Goal: Register for event/course

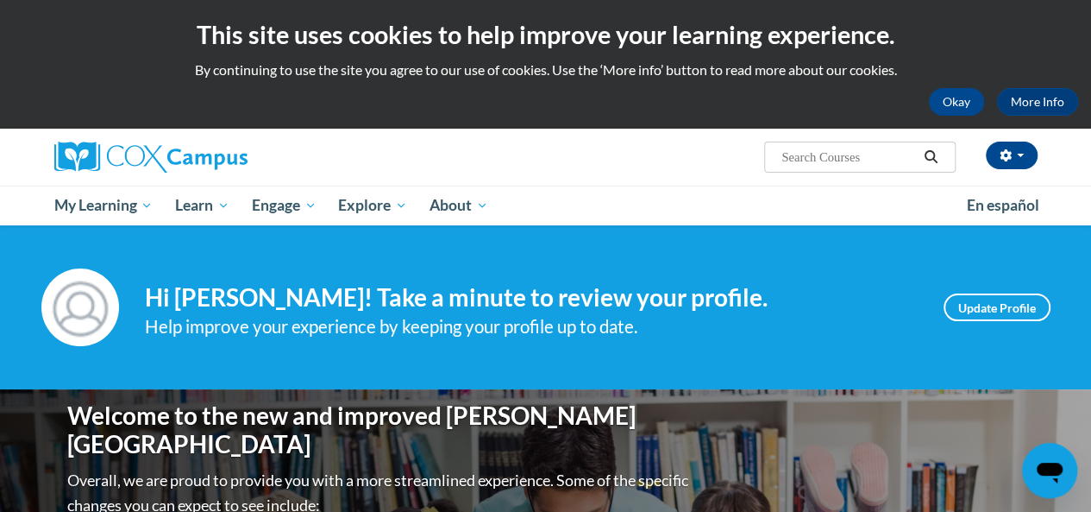
click at [844, 166] on input "Search..." at bounding box center [849, 157] width 138 height 21
type input "reading comprehension"
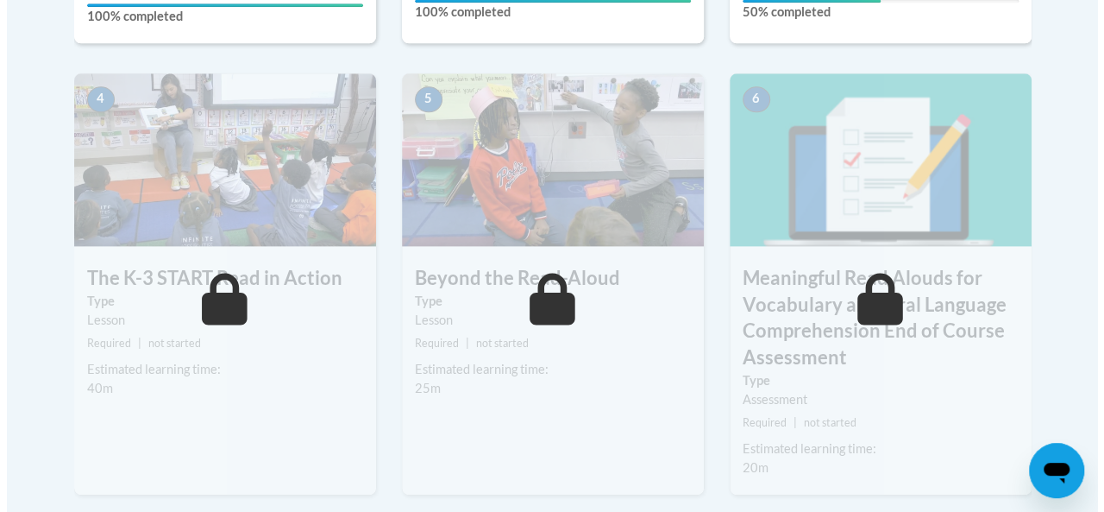
scroll to position [882, 0]
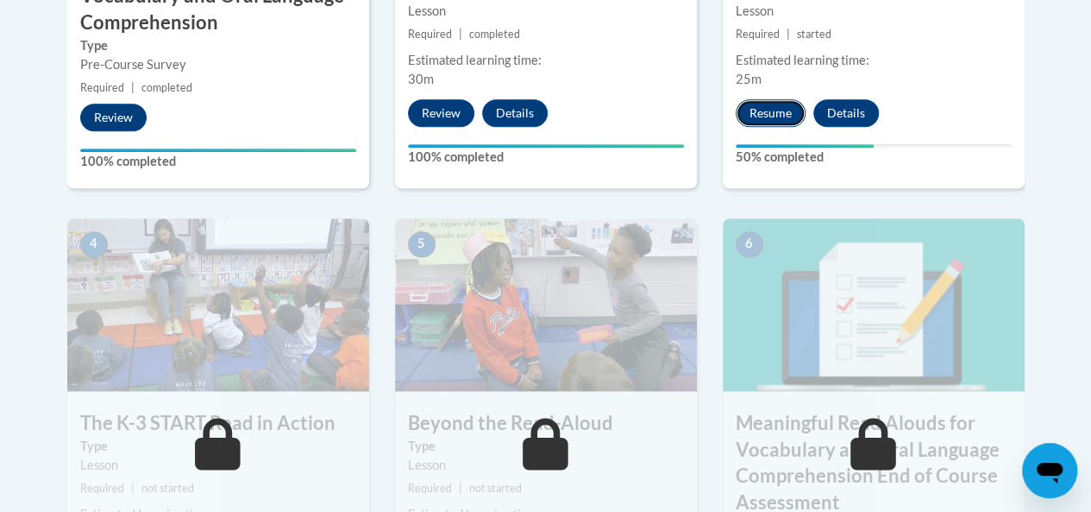
click at [761, 117] on button "Resume" at bounding box center [771, 113] width 70 height 28
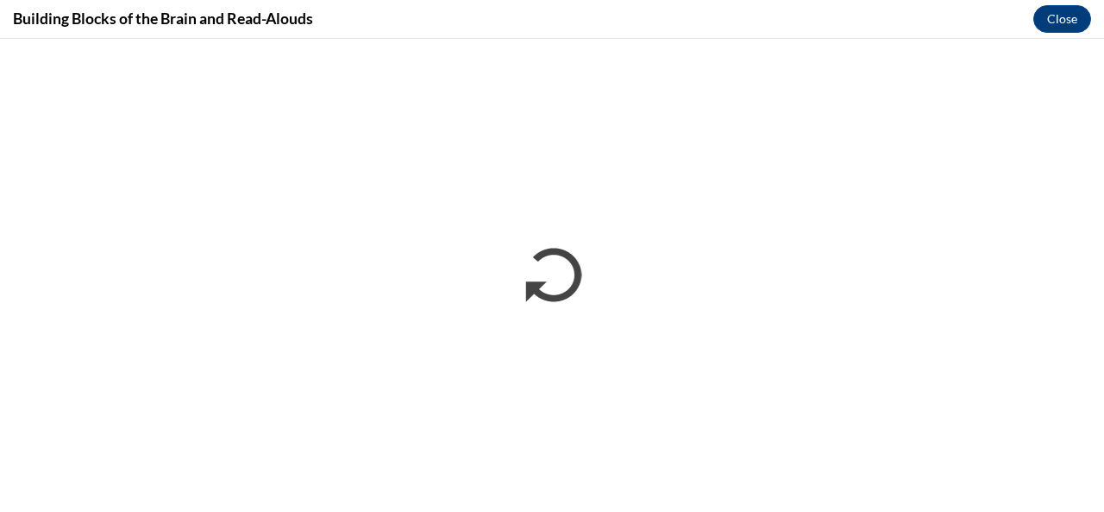
scroll to position [0, 0]
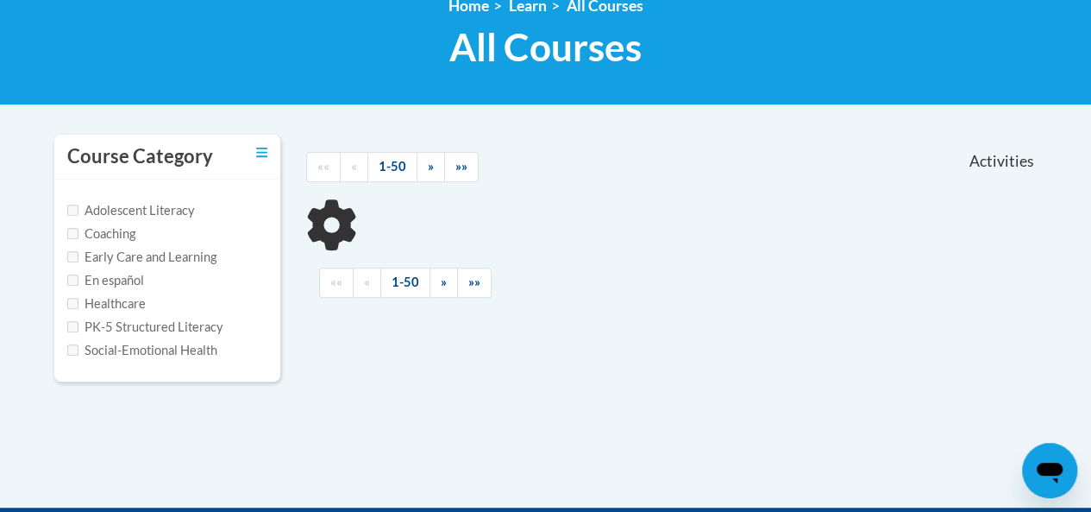
scroll to position [259, 0]
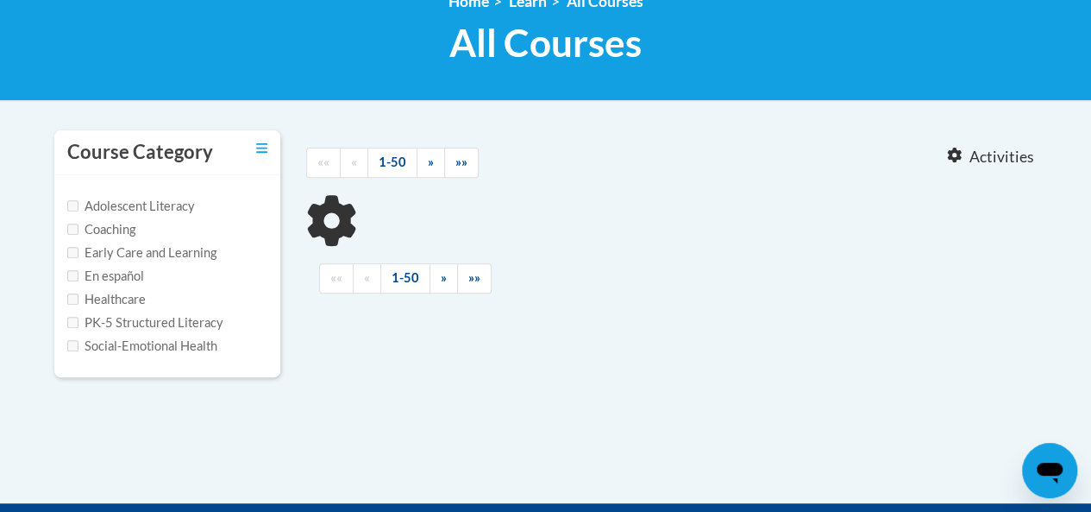
type input "reading comprehension"
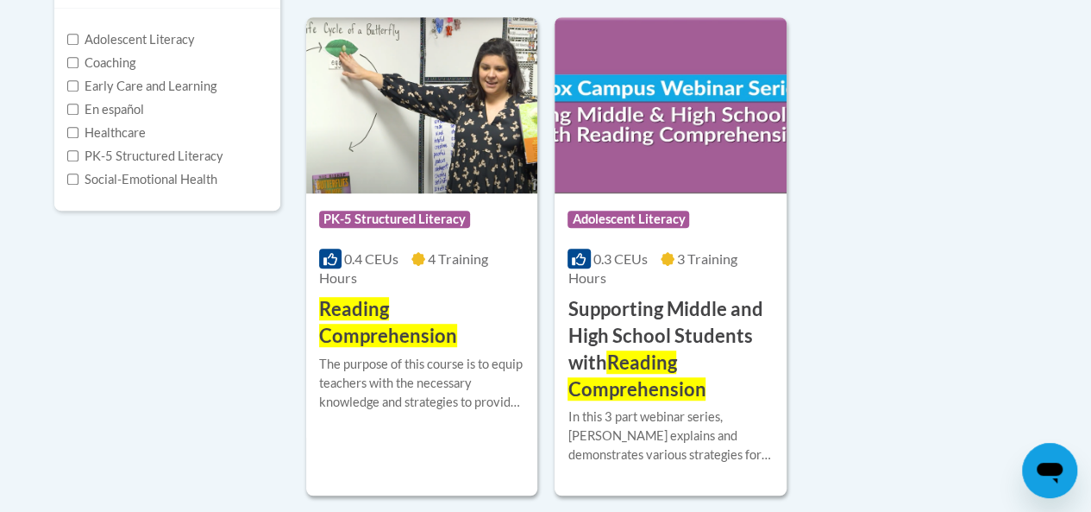
scroll to position [431, 0]
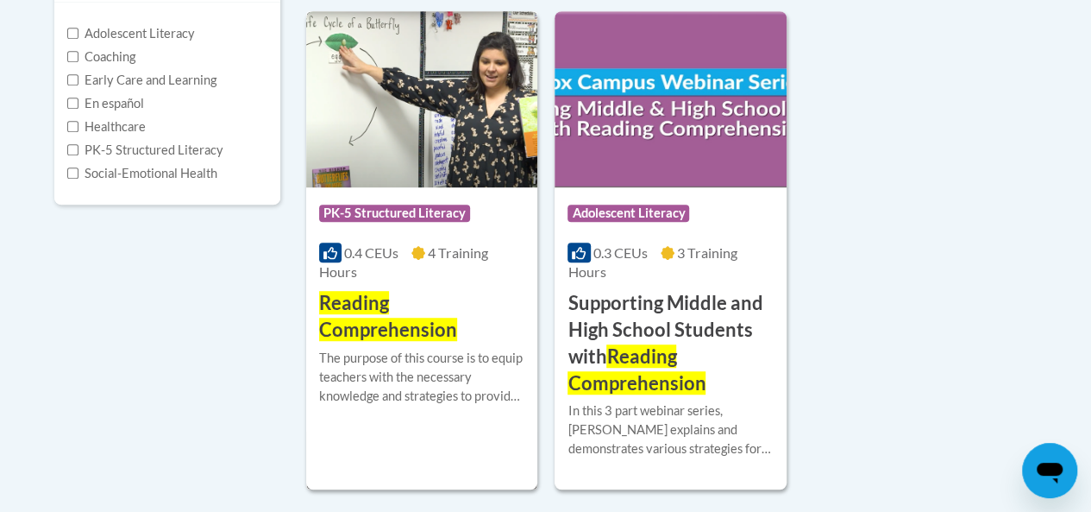
click at [382, 307] on span "Reading Comprehension" at bounding box center [388, 316] width 138 height 50
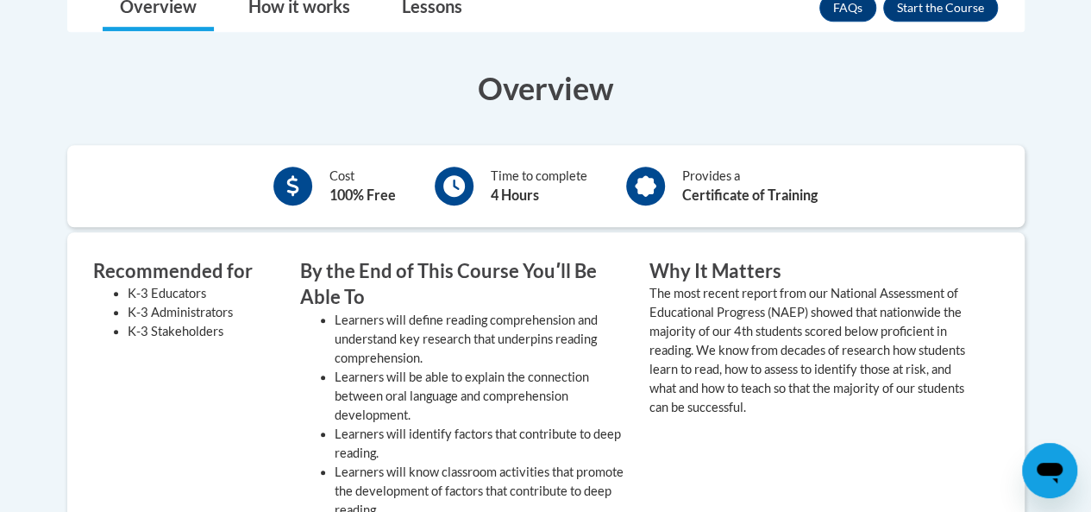
scroll to position [259, 0]
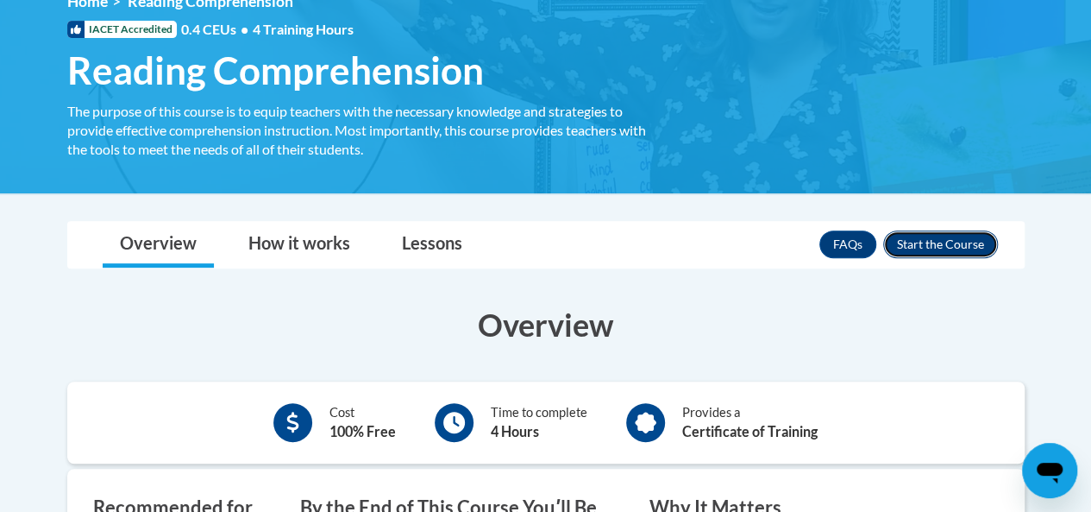
click at [963, 246] on button "Enroll" at bounding box center [940, 244] width 115 height 28
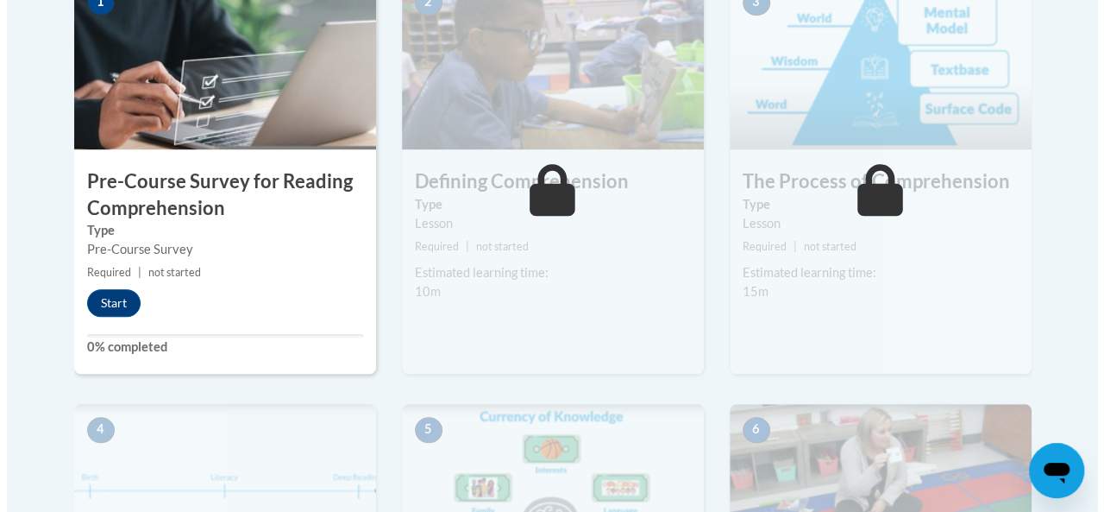
scroll to position [604, 0]
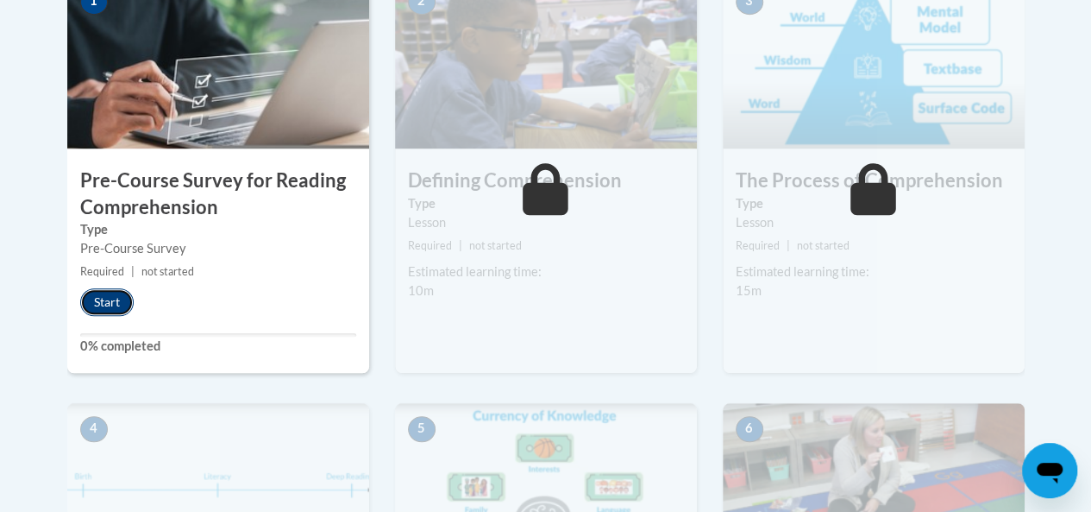
click at [97, 301] on button "Start" at bounding box center [106, 302] width 53 height 28
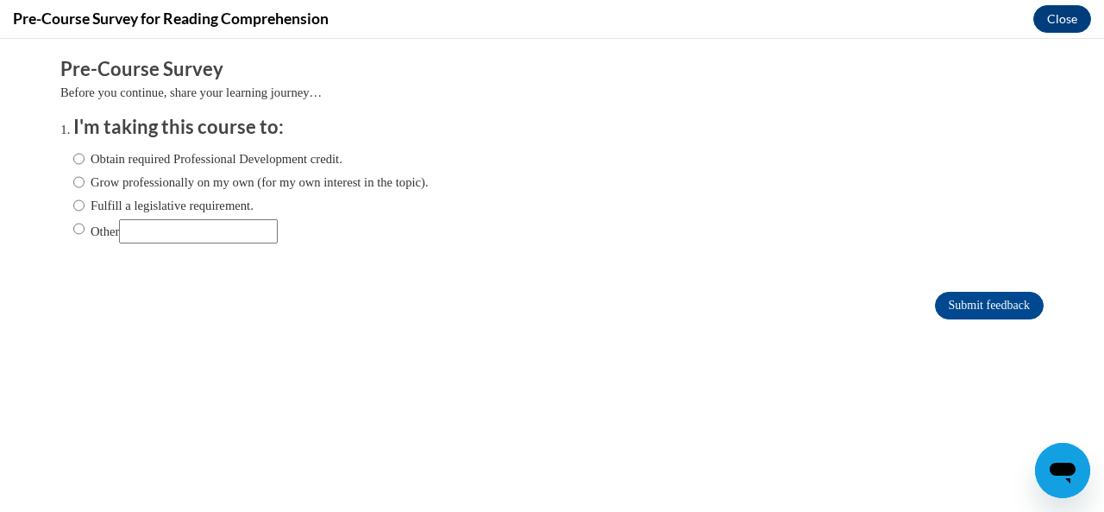
scroll to position [0, 0]
click at [121, 168] on label "Obtain required Professional Development credit." at bounding box center [207, 158] width 269 height 19
click at [85, 168] on input "Obtain required Professional Development credit." at bounding box center [78, 158] width 11 height 19
radio input "true"
click at [996, 297] on input "Submit feedback" at bounding box center [989, 306] width 109 height 28
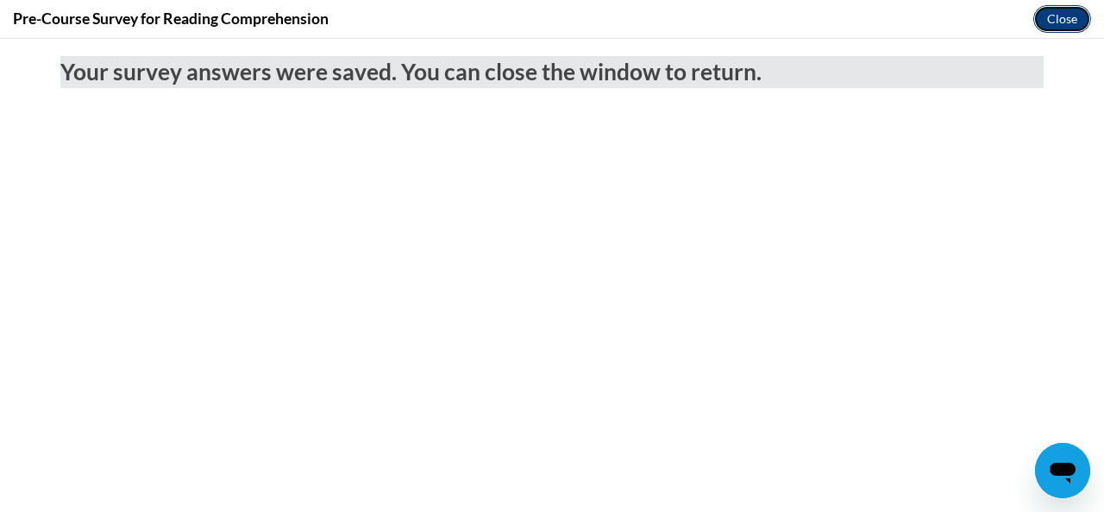
click at [1059, 14] on button "Close" at bounding box center [1062, 19] width 58 height 28
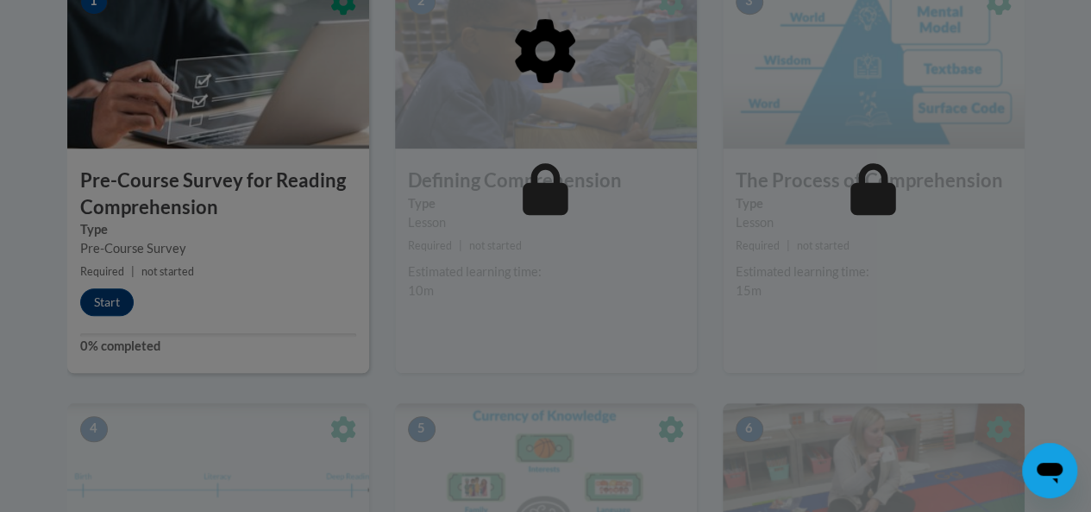
drag, startPoint x: 678, startPoint y: 203, endPoint x: 552, endPoint y: 232, distance: 129.3
click at [552, 232] on div at bounding box center [546, 140] width 958 height 328
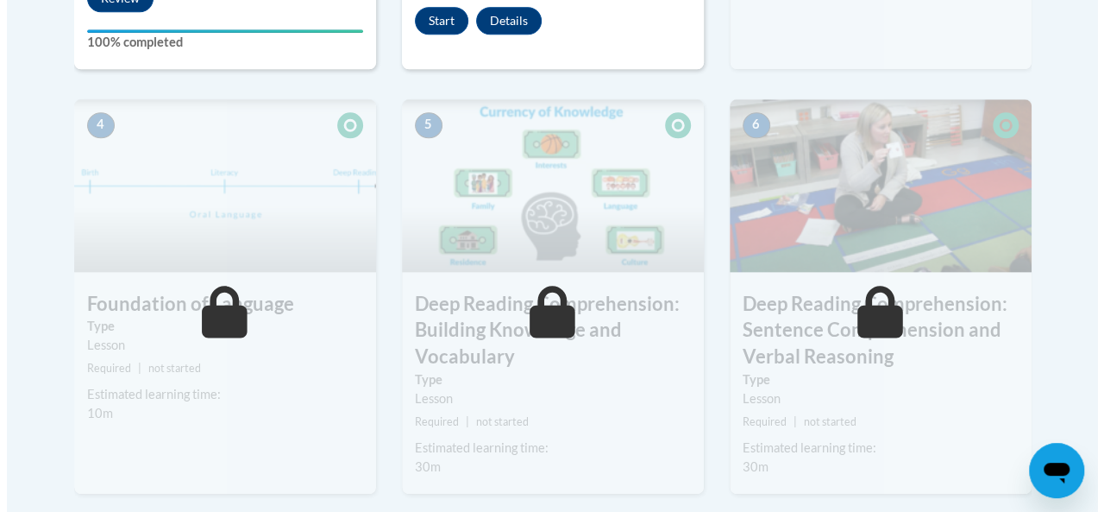
scroll to position [604, 0]
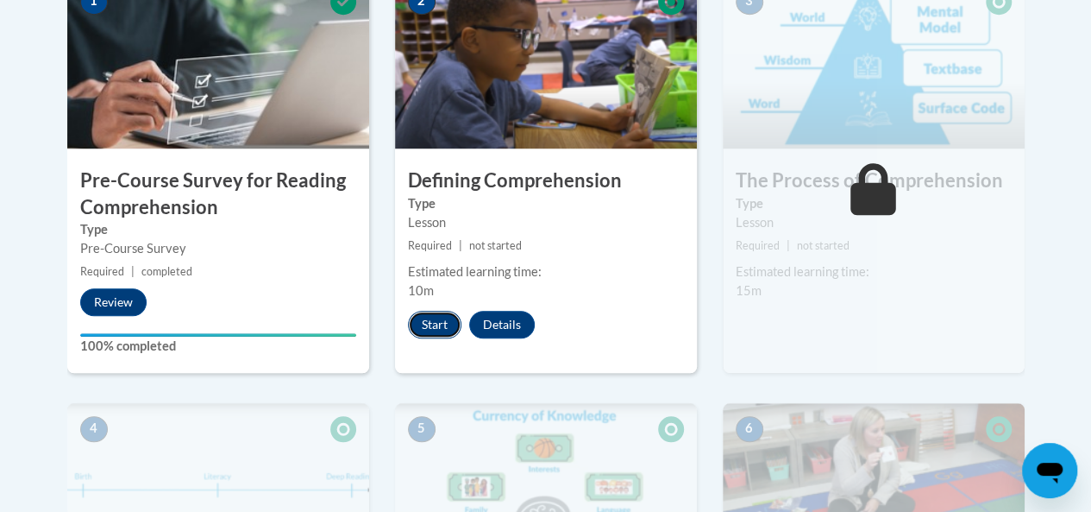
click at [443, 317] on button "Start" at bounding box center [434, 325] width 53 height 28
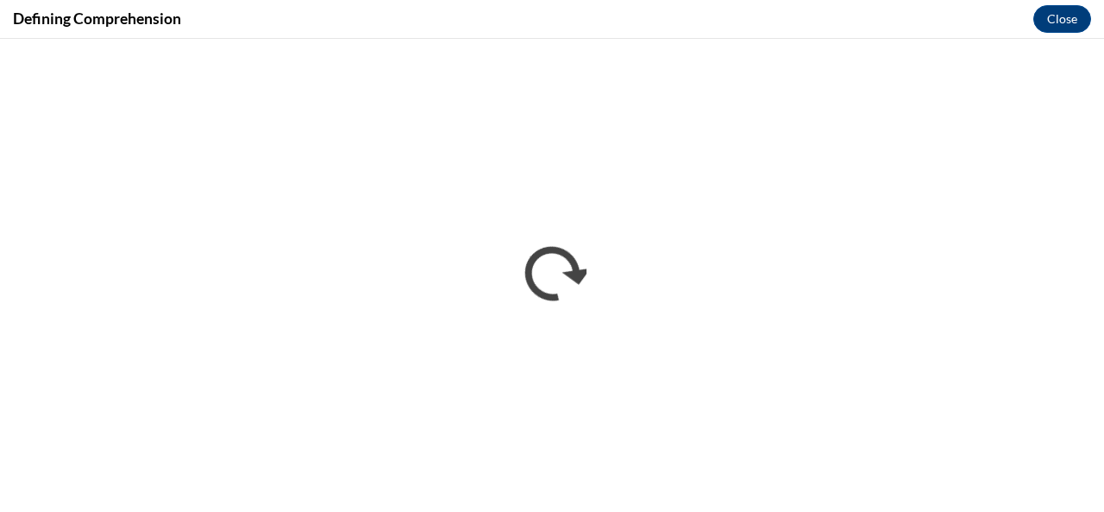
scroll to position [0, 0]
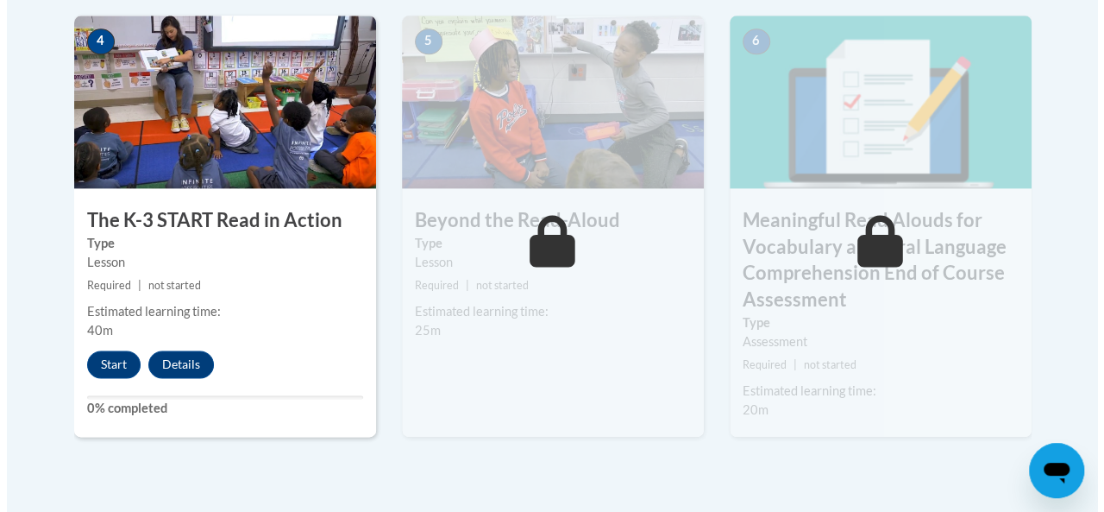
scroll to position [1121, 0]
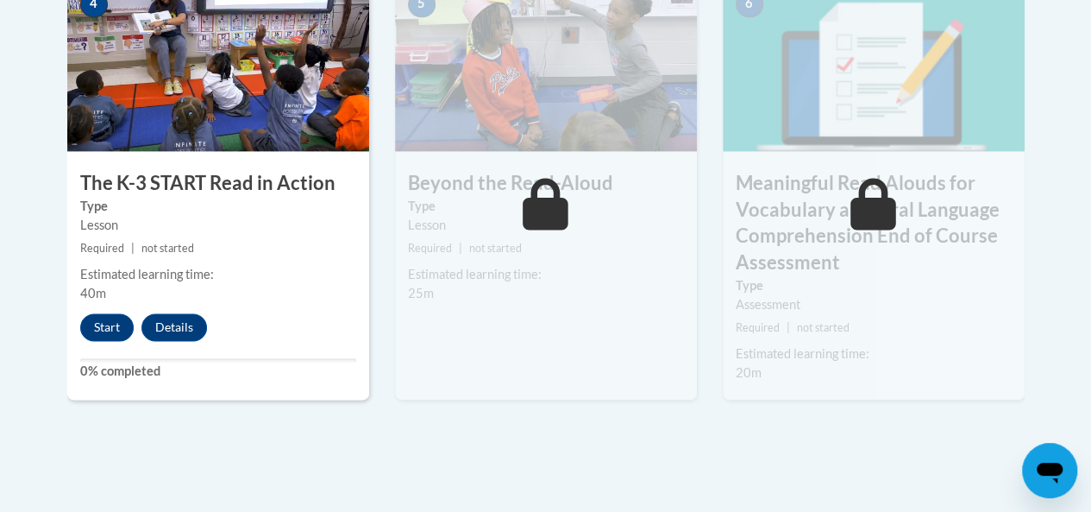
click at [78, 328] on div "Start Details Feedback" at bounding box center [147, 327] width 161 height 28
click at [95, 327] on button "Start" at bounding box center [106, 327] width 53 height 28
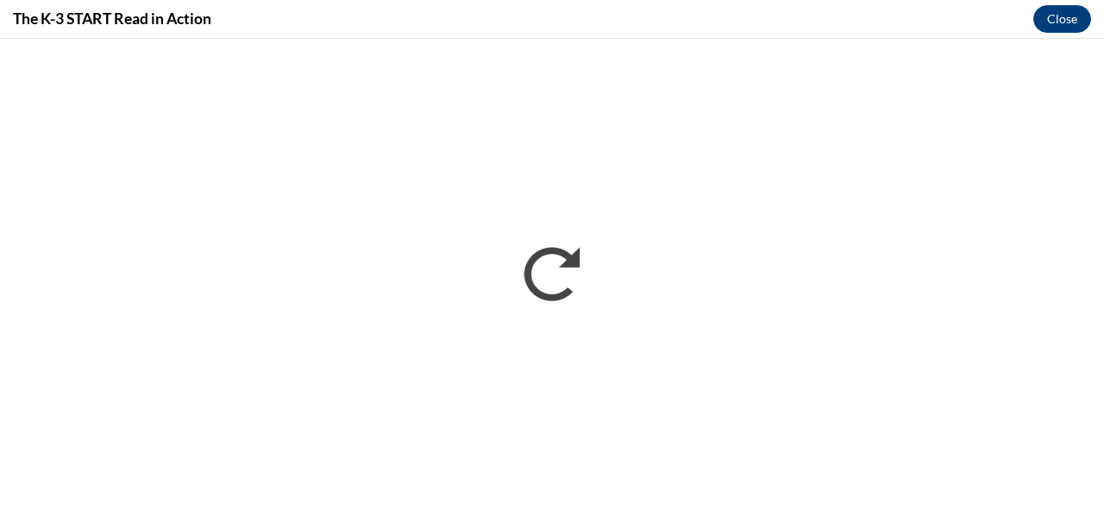
scroll to position [0, 0]
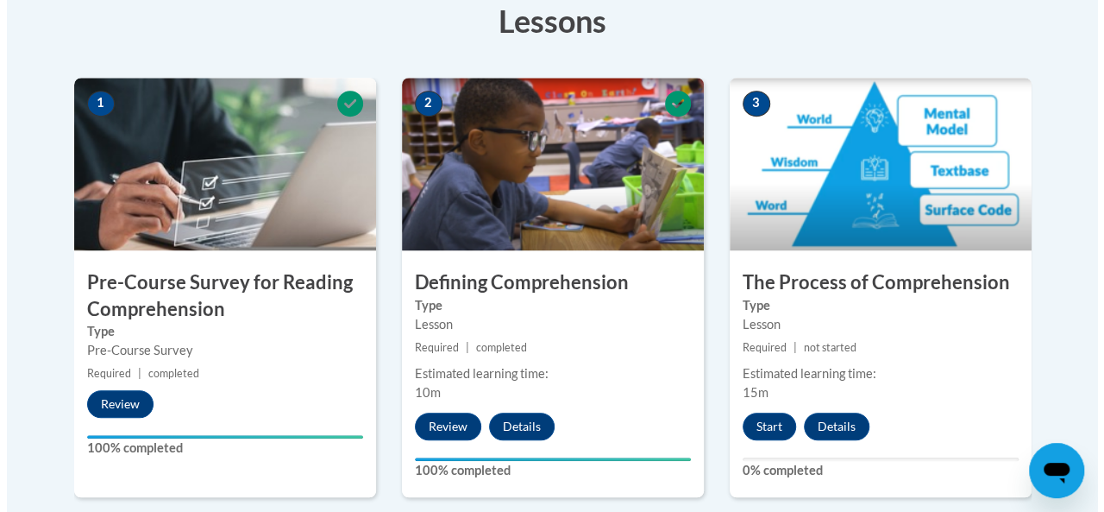
scroll to position [604, 0]
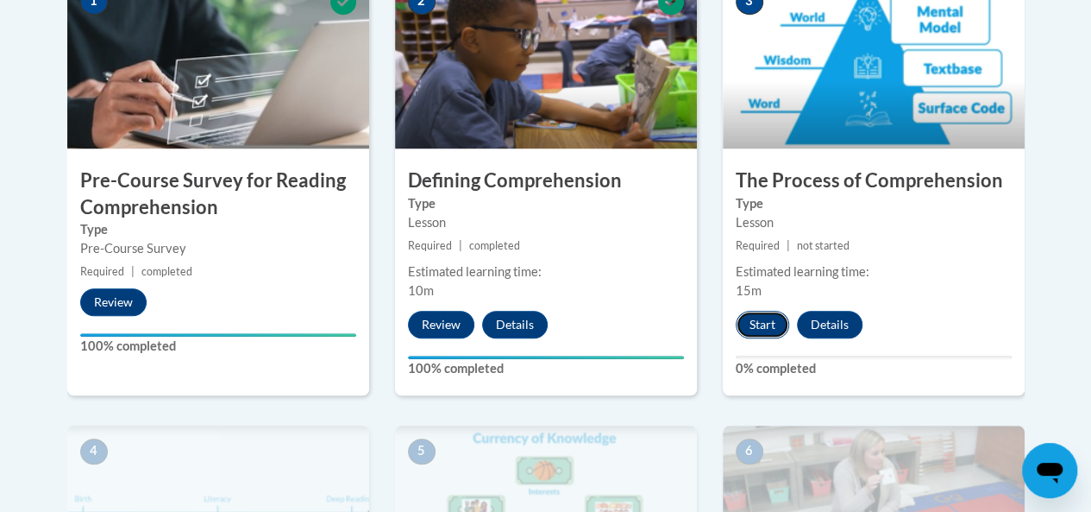
click at [773, 324] on button "Start" at bounding box center [762, 325] width 53 height 28
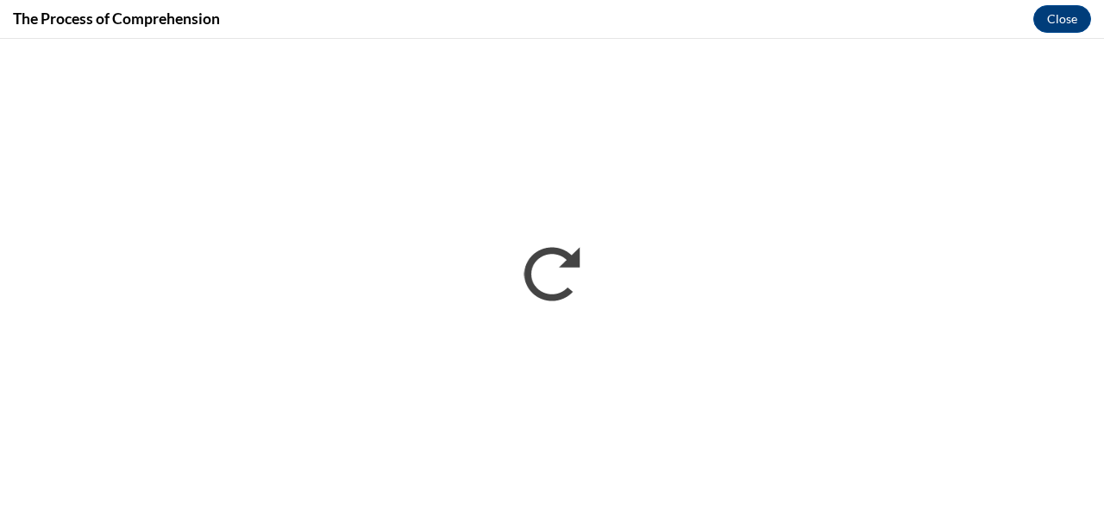
scroll to position [0, 0]
